Goal: Find specific page/section: Find specific page/section

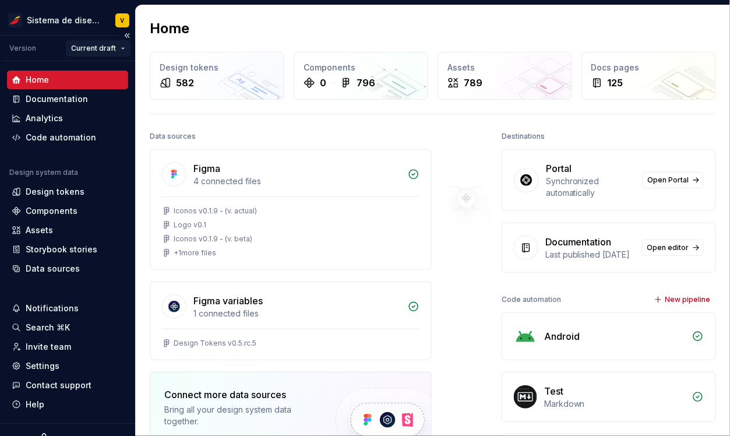
click at [98, 45] on html "Sistema de diseño Iberia V Version Current draft Home Documentation Analytics C…" at bounding box center [365, 218] width 730 height 436
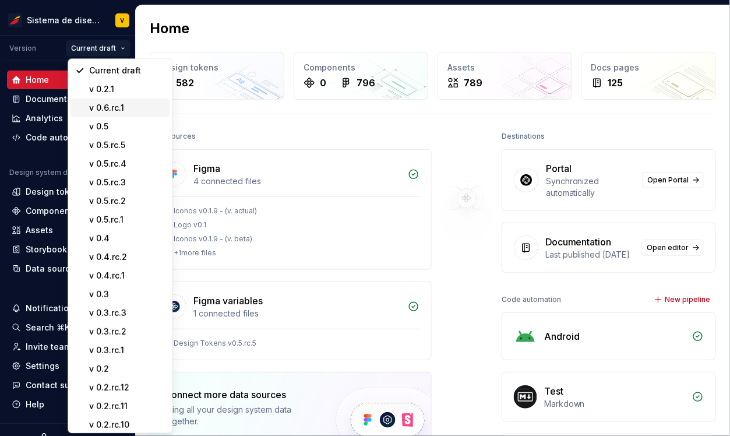
click at [118, 107] on div "v 0.6.rc.1" at bounding box center [127, 108] width 76 height 12
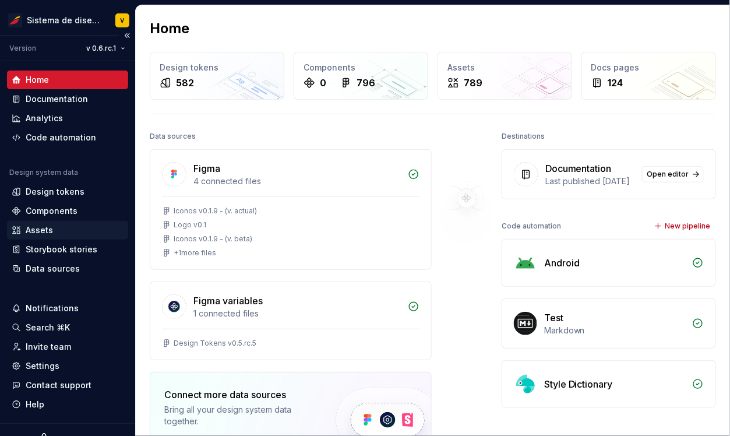
click at [41, 226] on div "Assets" at bounding box center [39, 230] width 27 height 12
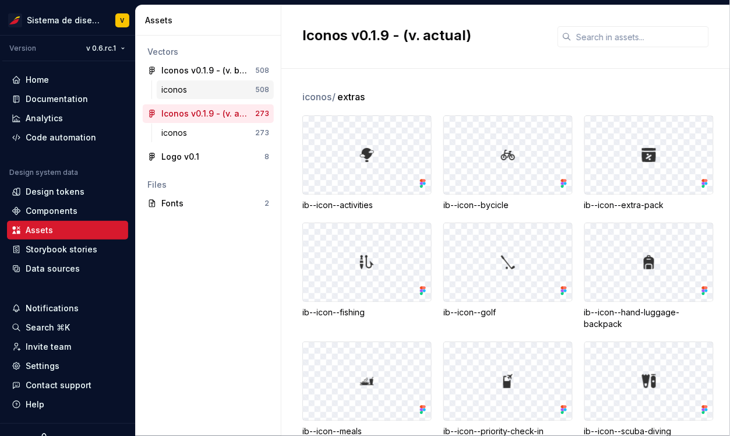
click at [187, 87] on div "iconos" at bounding box center [176, 90] width 30 height 12
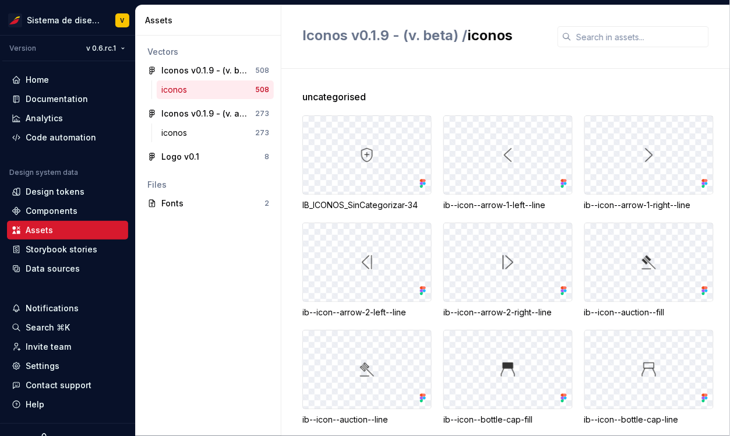
click at [347, 207] on div "IB_ICONOS_SinCategorizar-34" at bounding box center [366, 205] width 129 height 12
drag, startPoint x: 445, startPoint y: 206, endPoint x: 547, endPoint y: 206, distance: 101.4
click at [548, 206] on div "ib--icon--arrow-1-left--line" at bounding box center [508, 205] width 129 height 12
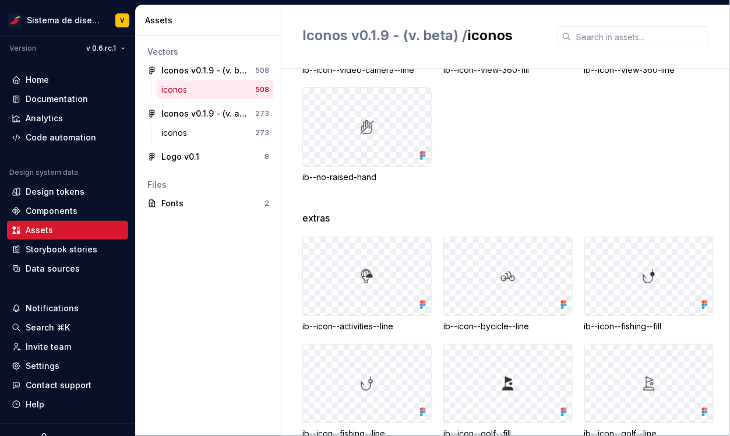
scroll to position [4649, 0]
click at [190, 114] on div "Iconos v0.1.9 - (v. actual)" at bounding box center [204, 114] width 87 height 12
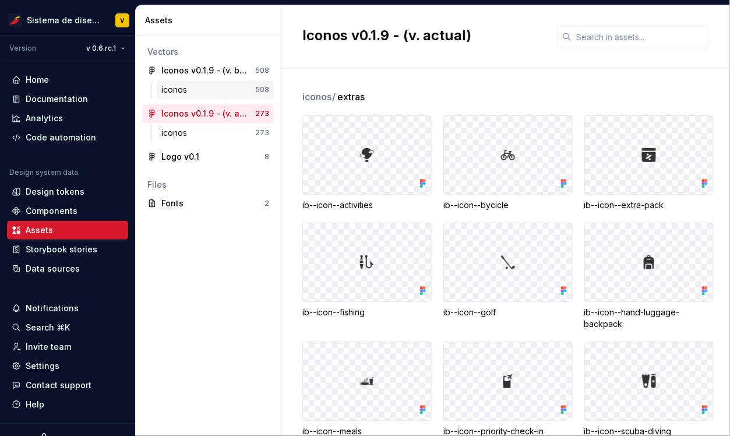
click at [176, 90] on div "iconos" at bounding box center [176, 90] width 30 height 12
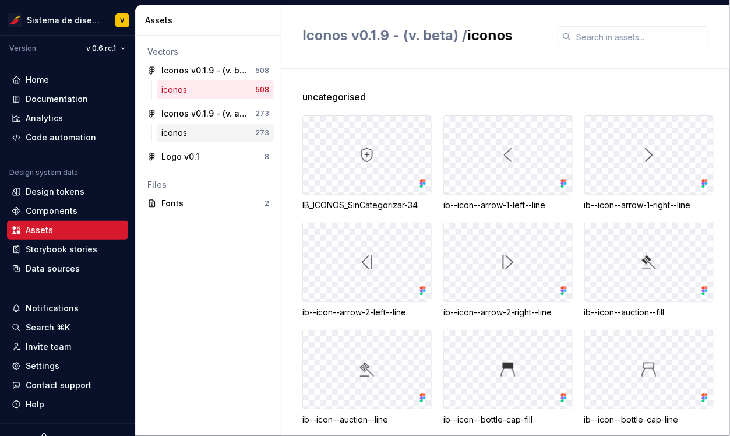
click at [180, 130] on div "iconos" at bounding box center [176, 133] width 30 height 12
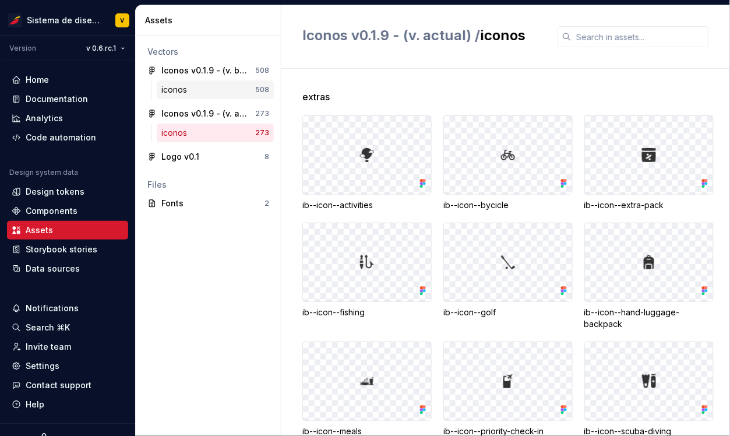
click at [206, 93] on div "iconos" at bounding box center [208, 90] width 94 height 12
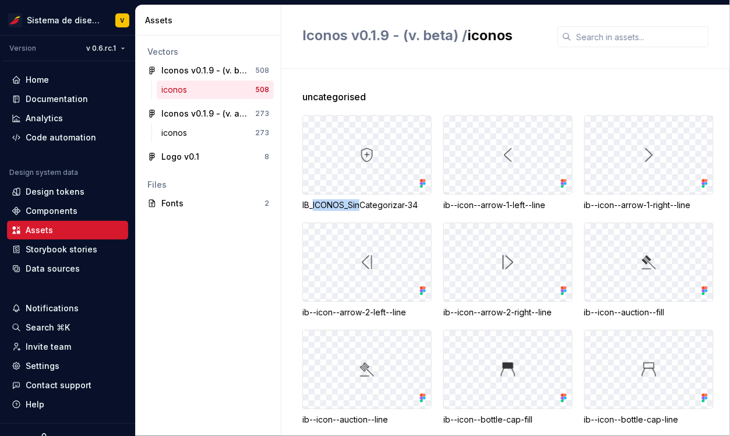
drag, startPoint x: 362, startPoint y: 203, endPoint x: 314, endPoint y: 203, distance: 48.4
click at [314, 203] on div "IB_ICONOS_SinCategorizar-34" at bounding box center [366, 205] width 129 height 12
drag, startPoint x: 420, startPoint y: 204, endPoint x: 318, endPoint y: 203, distance: 102.6
click at [317, 203] on div "IB_ICONOS_SinCategorizar-34" at bounding box center [366, 205] width 129 height 12
click at [357, 203] on div "IB_ICONOS_SinCategorizar-34" at bounding box center [366, 205] width 129 height 12
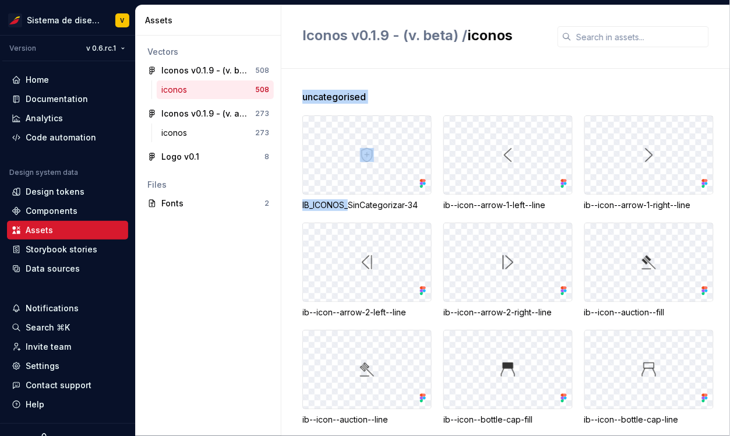
drag, startPoint x: 302, startPoint y: 207, endPoint x: 349, endPoint y: 202, distance: 47.5
click at [349, 202] on div "uncategorised IB_ICONOS_SinCategorizar-34 ib--icon--arrow-1-left--line ib--icon…" at bounding box center [505, 252] width 449 height 367
click at [318, 98] on span "uncategorised" at bounding box center [334, 97] width 64 height 14
drag, startPoint x: 305, startPoint y: 96, endPoint x: 399, endPoint y: 96, distance: 93.8
click at [399, 96] on div "uncategorised" at bounding box center [516, 97] width 428 height 14
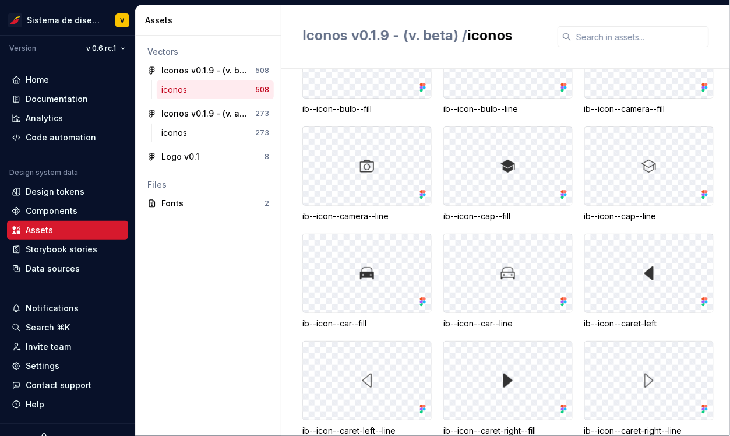
scroll to position [420, 0]
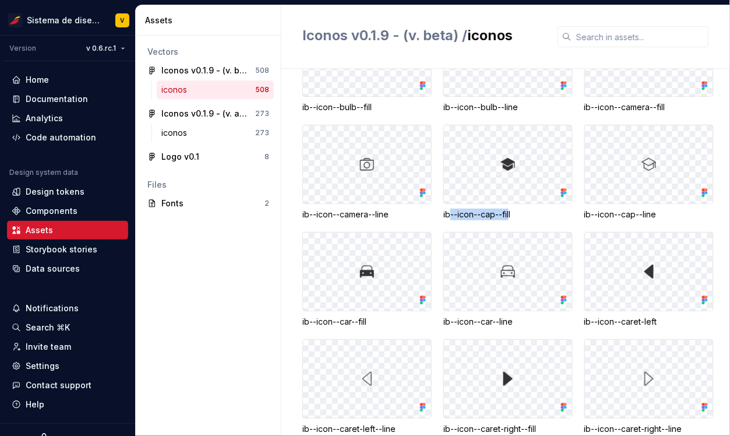
drag, startPoint x: 451, startPoint y: 210, endPoint x: 511, endPoint y: 210, distance: 59.4
click at [511, 210] on div "ib--icon--cap--fill" at bounding box center [508, 215] width 129 height 12
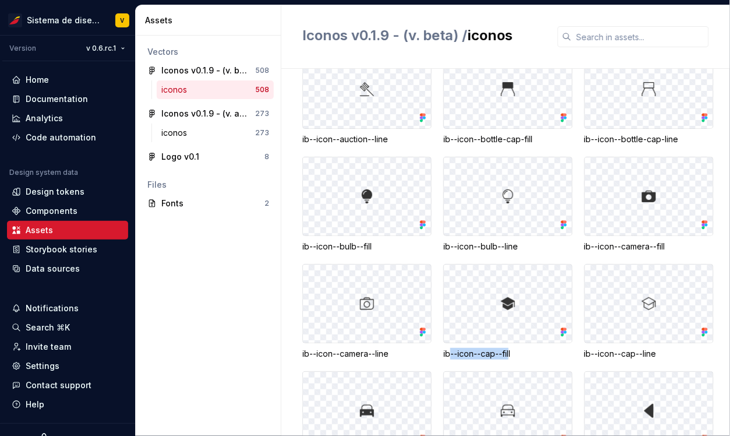
scroll to position [0, 0]
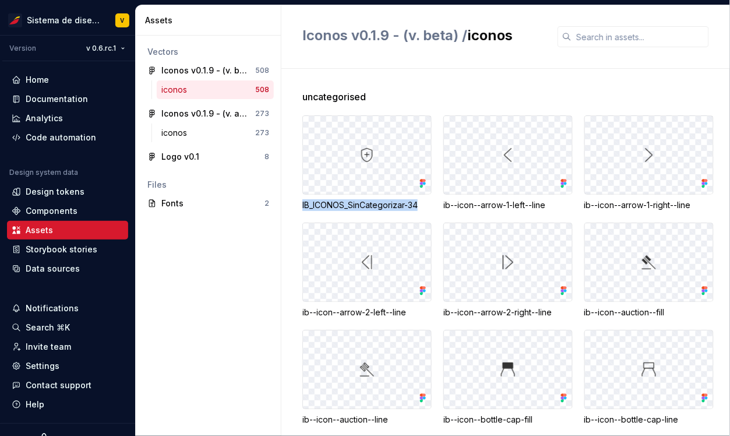
drag, startPoint x: 302, startPoint y: 205, endPoint x: 423, endPoint y: 207, distance: 121.2
click at [423, 207] on div "IB_ICONOS_SinCategorizar-34" at bounding box center [366, 205] width 129 height 12
copy div "IB_ICONOS_SinCategorizar-34"
click at [336, 206] on div "IB_ICONOS_SinCategorizar-34" at bounding box center [366, 205] width 129 height 12
drag, startPoint x: 309, startPoint y: 204, endPoint x: 419, endPoint y: 204, distance: 109.6
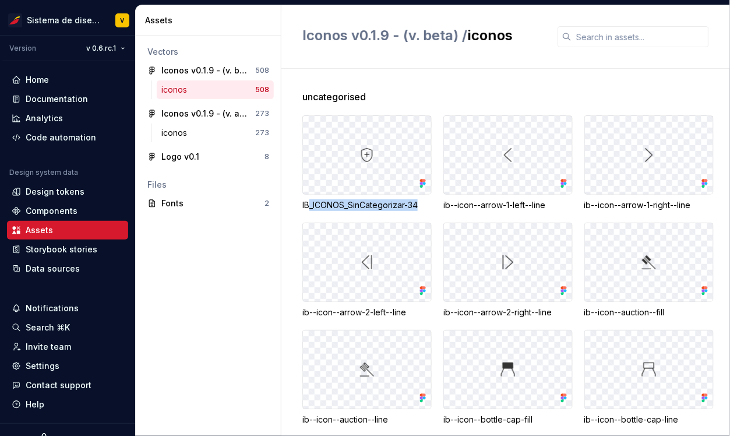
click at [419, 204] on div "IB_ICONOS_SinCategorizar-34" at bounding box center [366, 205] width 129 height 12
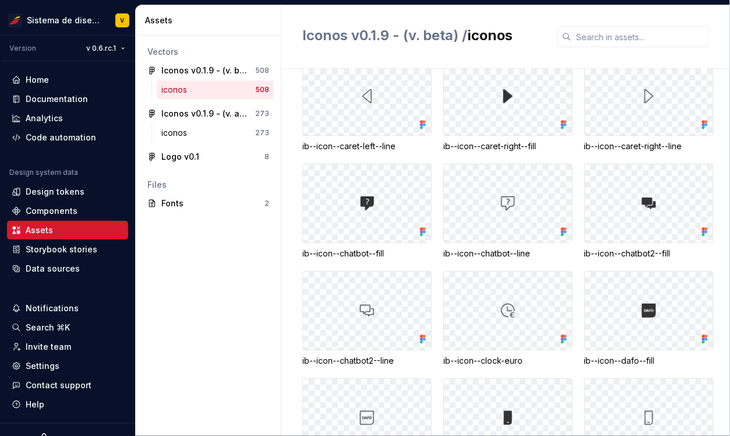
scroll to position [703, 0]
click at [183, 155] on div "Logo v0.1" at bounding box center [180, 157] width 38 height 12
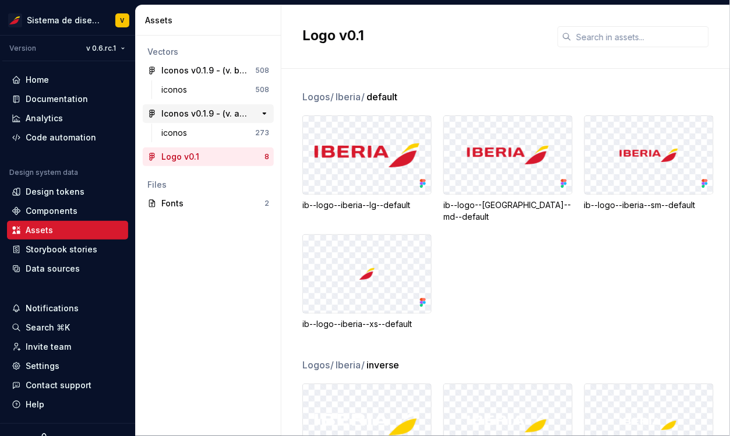
click at [205, 114] on div "Iconos v0.1.9 - (v. actual)" at bounding box center [204, 114] width 87 height 12
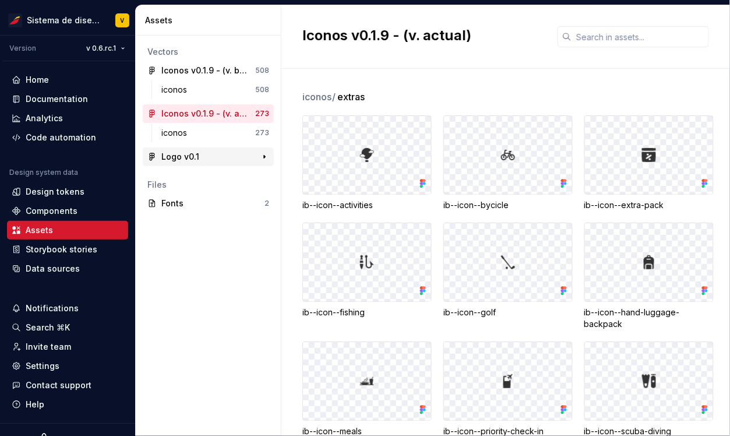
click at [190, 154] on div "Logo v0.1" at bounding box center [180, 157] width 38 height 12
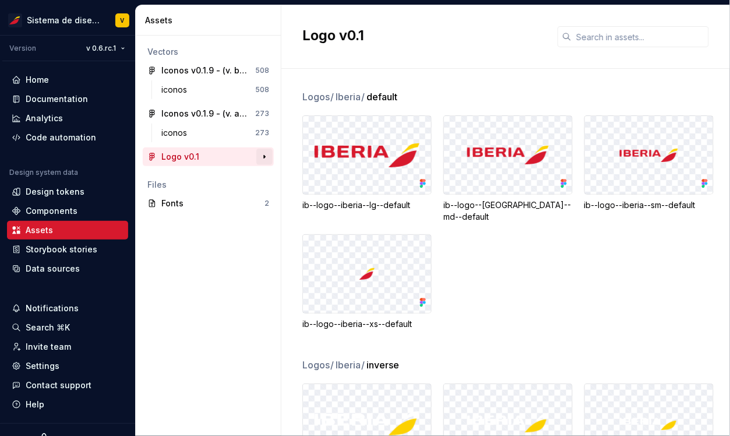
click at [262, 155] on button "button" at bounding box center [264, 157] width 16 height 16
click at [199, 112] on div "Iconos v0.1.9 - (v. actual)" at bounding box center [204, 114] width 87 height 12
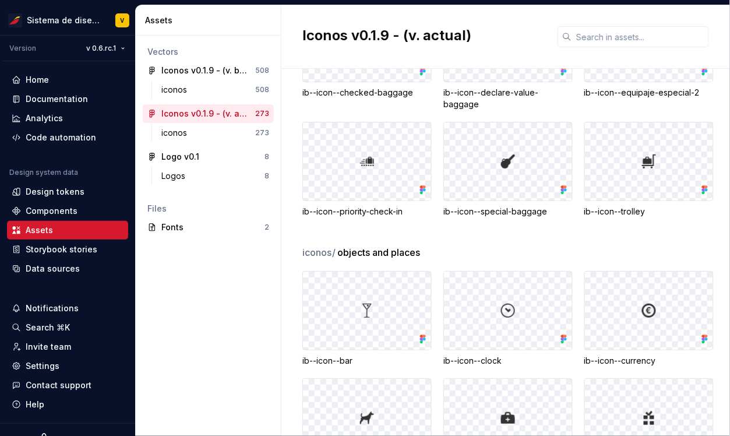
scroll to position [7801, 0]
click at [209, 72] on div "Iconos v0.1.9 - (v. beta)" at bounding box center [204, 71] width 87 height 12
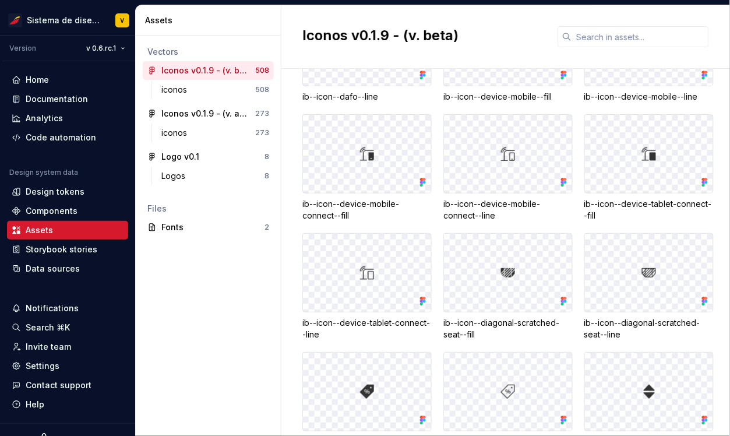
scroll to position [1075, 0]
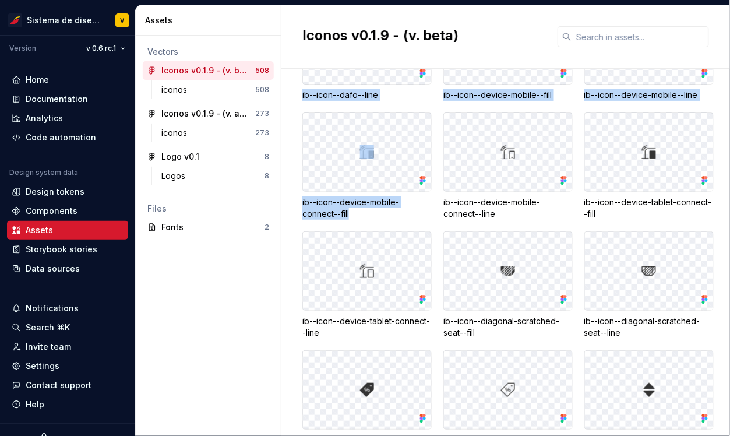
drag, startPoint x: 335, startPoint y: 212, endPoint x: 298, endPoint y: 200, distance: 38.3
click at [298, 200] on div "iconos / uncategorised IB_ICONOS_SinCategorizar-34 ib--icon--arrow-1-left--line…" at bounding box center [505, 252] width 449 height 367
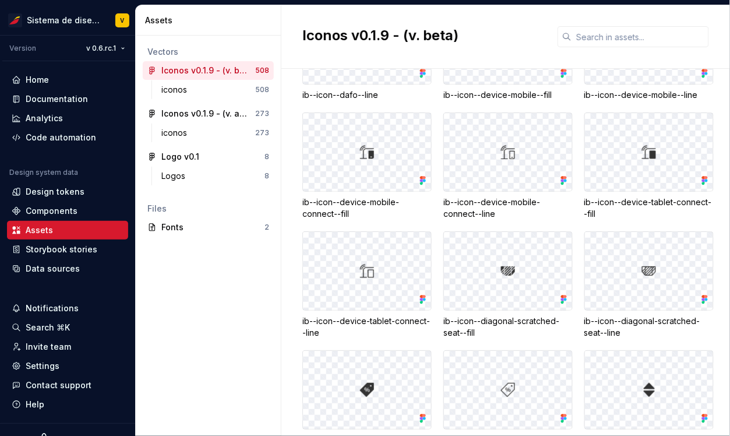
click at [459, 202] on div "ib--icon--device-mobile-connect--line" at bounding box center [508, 207] width 129 height 23
drag, startPoint x: 444, startPoint y: 202, endPoint x: 517, endPoint y: 218, distance: 74.7
click at [517, 218] on div "ib--icon--device-mobile-connect--line" at bounding box center [508, 207] width 129 height 23
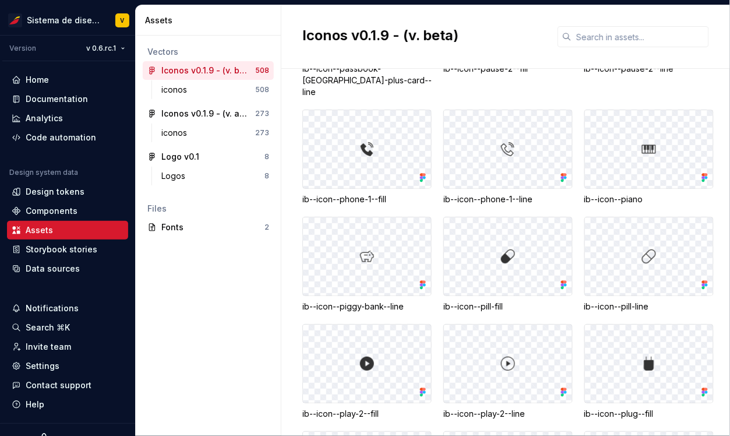
scroll to position [2703, 0]
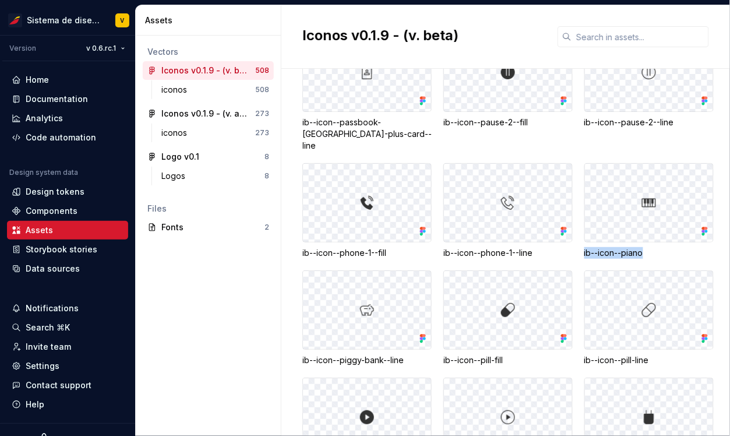
drag, startPoint x: 642, startPoint y: 240, endPoint x: 582, endPoint y: 238, distance: 60.6
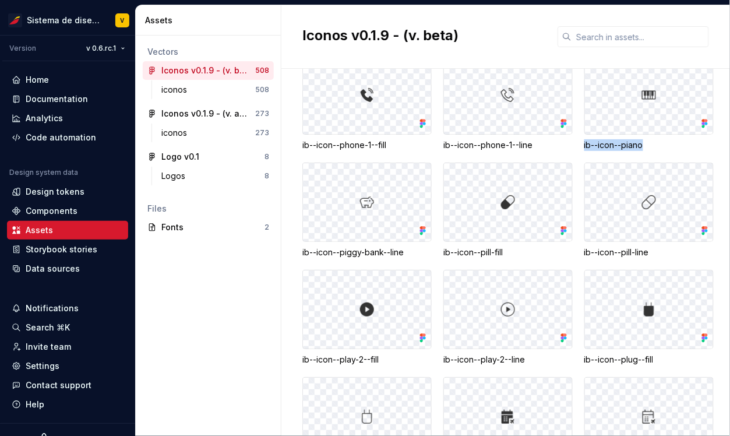
scroll to position [2813, 0]
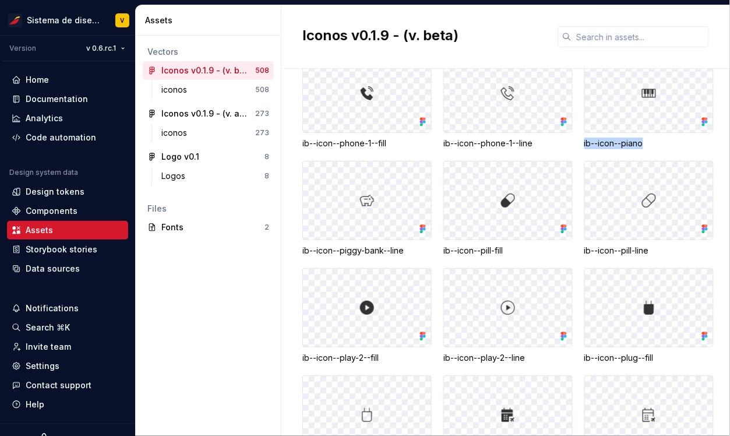
copy div "ib--icon--piano"
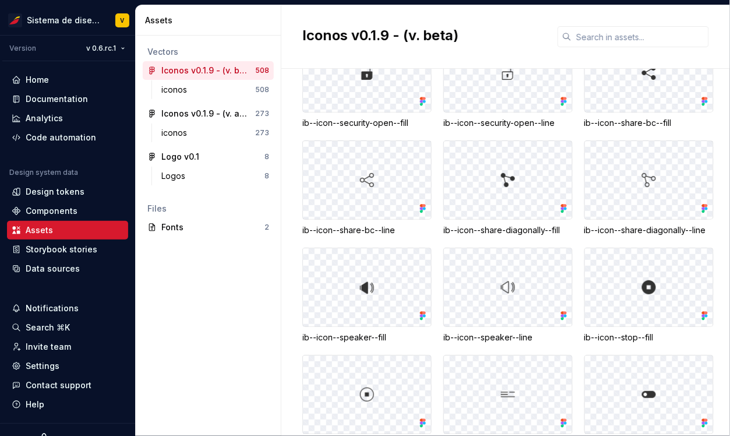
scroll to position [9422, 0]
